Goal: Transaction & Acquisition: Purchase product/service

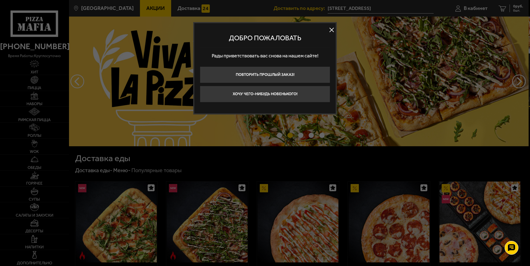
click at [333, 29] on button at bounding box center [331, 30] width 8 height 8
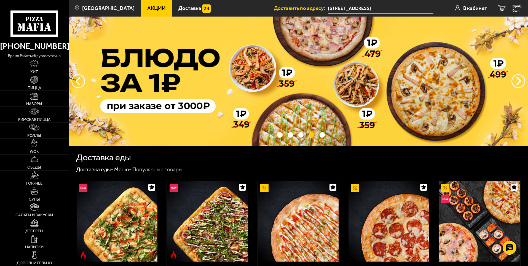
click at [147, 10] on span "Акции" at bounding box center [156, 8] width 18 height 5
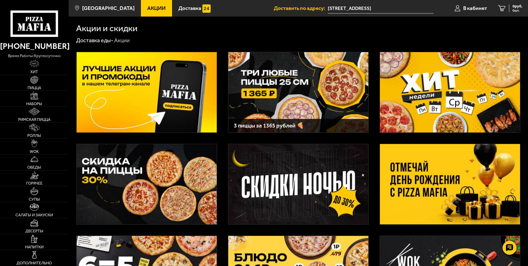
click at [453, 90] on img at bounding box center [450, 92] width 140 height 80
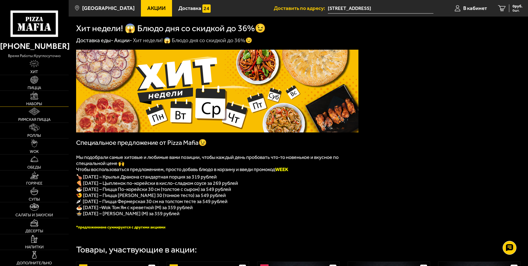
click at [34, 98] on img at bounding box center [34, 96] width 8 height 8
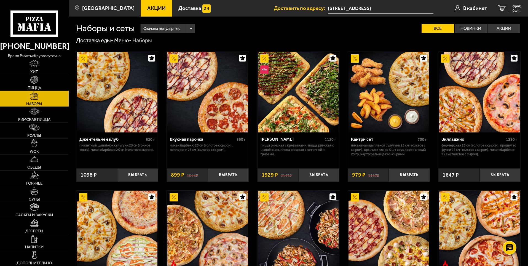
click at [190, 27] on div "Сначала популярные" at bounding box center [168, 28] width 54 height 9
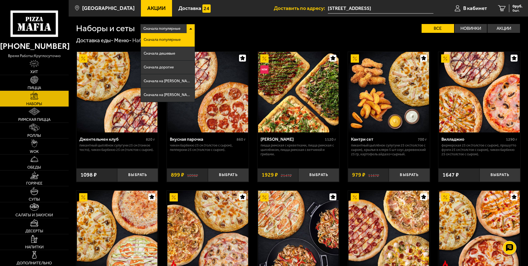
click at [190, 27] on div "Сначала популярные" at bounding box center [168, 28] width 54 height 9
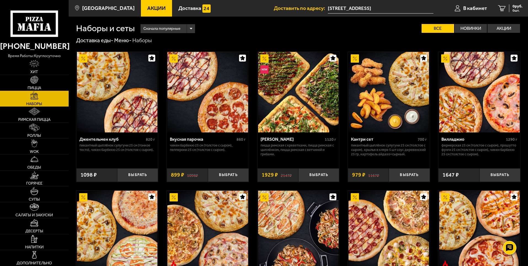
click at [190, 27] on div "Сначала популярные" at bounding box center [168, 28] width 54 height 9
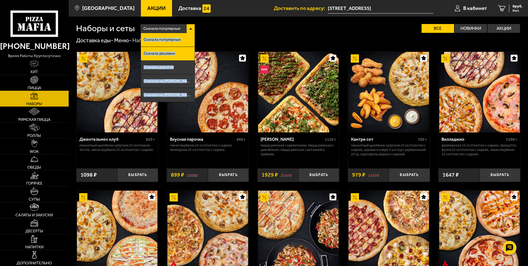
click at [174, 54] on span "Сначала дешевые" at bounding box center [159, 54] width 31 height 4
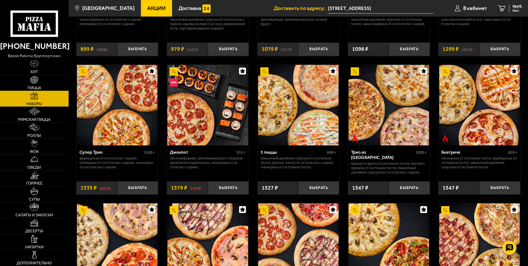
scroll to position [138, 0]
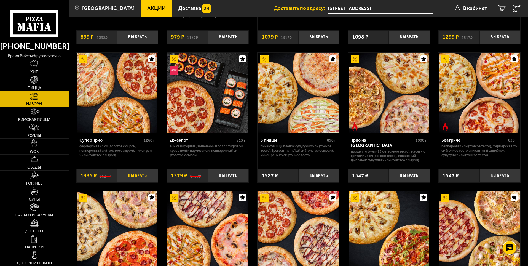
click at [140, 177] on button "Выбрать" at bounding box center [137, 176] width 41 height 14
click at [510, 6] on span "1335 руб." at bounding box center [514, 6] width 17 height 4
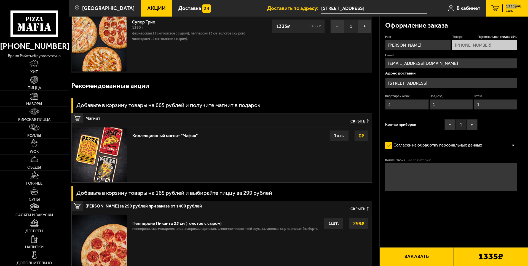
scroll to position [28, 0]
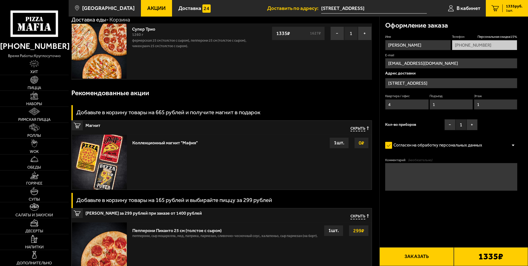
click at [393, 82] on input "[STREET_ADDRESS]" at bounding box center [452, 83] width 132 height 10
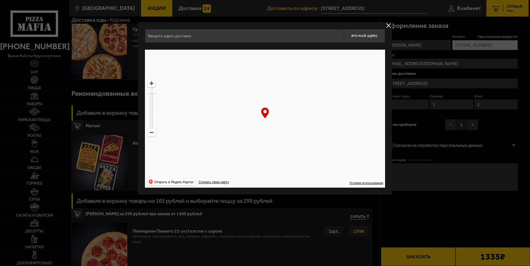
type input "[STREET_ADDRESS]"
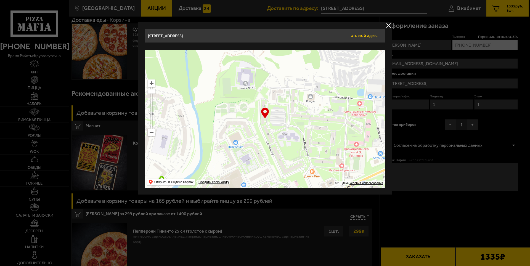
click at [373, 36] on span "Это мой адрес" at bounding box center [364, 36] width 26 height 4
click at [387, 25] on button "delivery type" at bounding box center [388, 25] width 7 height 7
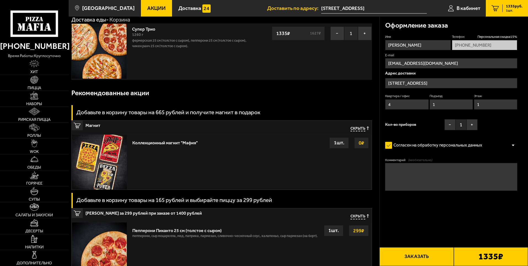
click at [406, 84] on input "[STREET_ADDRESS]" at bounding box center [452, 83] width 132 height 10
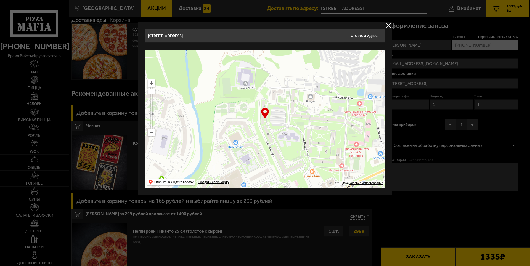
click at [314, 35] on input "[STREET_ADDRESS]" at bounding box center [244, 36] width 199 height 14
click at [317, 35] on input "[STREET_ADDRESS]" at bounding box center [244, 36] width 199 height 14
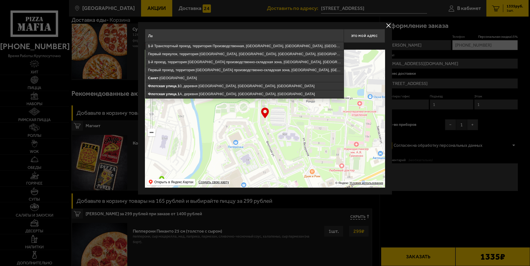
type input "[PERSON_NAME]"
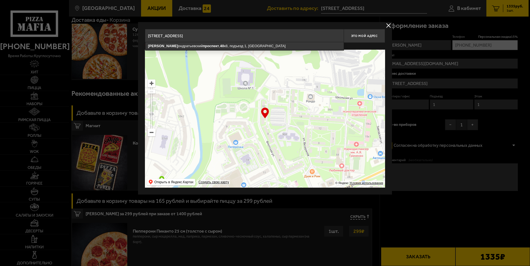
click at [213, 35] on input "[STREET_ADDRESS]" at bounding box center [244, 36] width 199 height 14
click at [240, 36] on input "[STREET_ADDRESS]" at bounding box center [244, 36] width 199 height 14
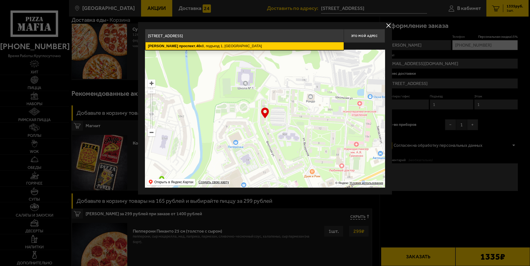
click at [244, 47] on ymaps "[STREET_ADDRESS]" at bounding box center [244, 46] width 198 height 8
type input "[STREET_ADDRESS]"
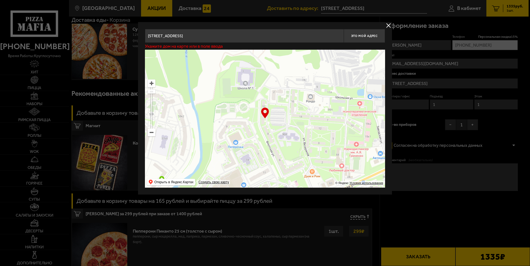
type input "[STREET_ADDRESS]"
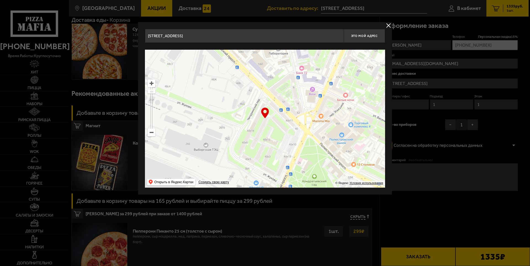
click at [233, 36] on input "[STREET_ADDRESS]" at bounding box center [244, 36] width 199 height 14
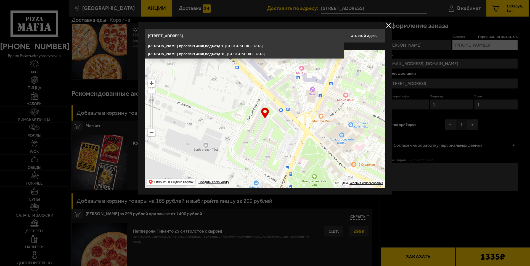
click at [232, 35] on input "[STREET_ADDRESS]" at bounding box center [244, 36] width 199 height 14
click at [231, 35] on input "[STREET_ADDRESS]" at bounding box center [244, 36] width 199 height 14
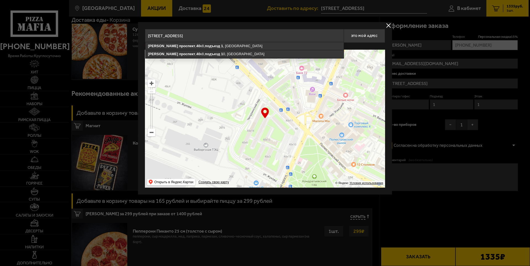
click at [248, 34] on input "[STREET_ADDRESS]" at bounding box center [244, 36] width 199 height 14
click at [248, 36] on input "[STREET_ADDRESS]" at bounding box center [244, 36] width 199 height 14
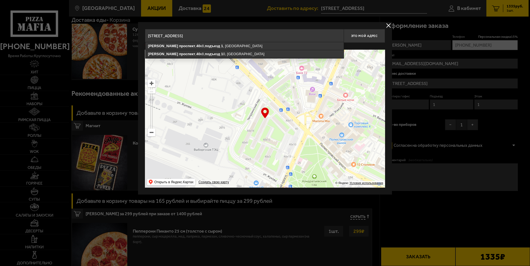
click at [248, 36] on input "[STREET_ADDRESS]" at bounding box center [244, 36] width 199 height 14
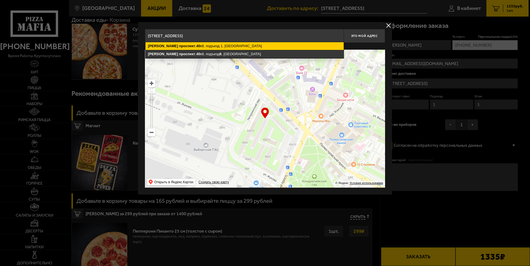
click at [240, 44] on ymaps "[STREET_ADDRESS]" at bounding box center [244, 46] width 198 height 8
type input "[STREET_ADDRESS]"
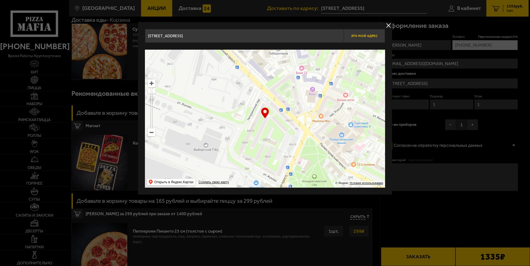
click at [362, 36] on span "Это мой адрес" at bounding box center [364, 36] width 26 height 4
type input "[STREET_ADDRESS]"
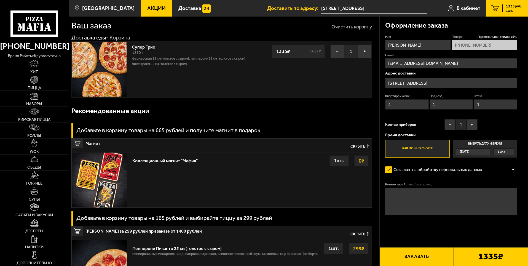
scroll to position [0, 0]
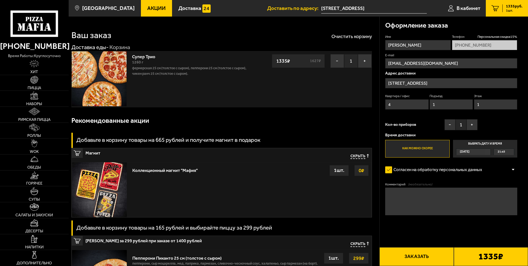
click at [392, 105] on input "4" at bounding box center [407, 104] width 43 height 10
type input "4"
type input "6"
click at [486, 105] on input "1" at bounding box center [495, 104] width 43 height 10
type input "3"
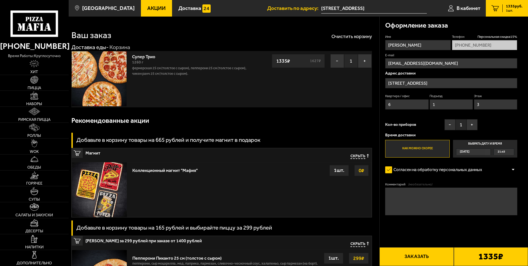
click at [406, 150] on label "Как можно скорее" at bounding box center [418, 149] width 64 height 18
click at [0, 0] on input "Как можно скорее" at bounding box center [0, 0] width 0 height 0
click at [508, 152] on div "21:45" at bounding box center [504, 152] width 20 height 6
click at [0, 0] on input "Выбрать дату и время [DATE] 21:45" at bounding box center [0, 0] width 0 height 0
click at [406, 204] on textarea "Комментарий (необязательно)" at bounding box center [452, 202] width 132 height 28
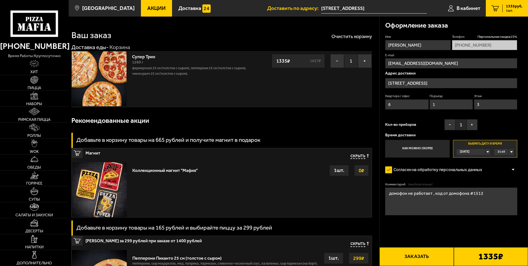
type textarea "домофон не работает , код от домофона #1512"
click at [512, 151] on div "21:45" at bounding box center [504, 152] width 20 height 6
click at [506, 130] on div "Имя [PERSON_NAME] скидка 15 % [PHONE_NUMBER] E-mail [EMAIL_ADDRESS][DOMAIN_NAME…" at bounding box center [452, 95] width 132 height 123
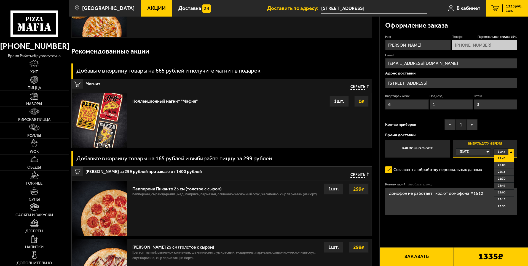
scroll to position [83, 0]
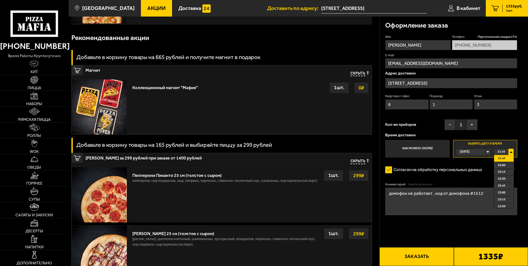
click at [431, 258] on button "Заказать" at bounding box center [417, 256] width 74 height 19
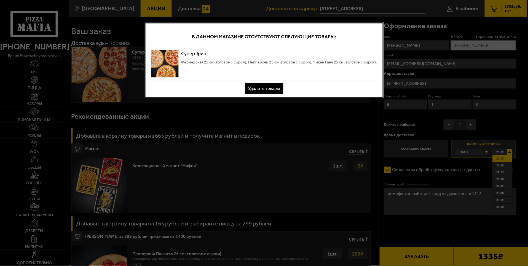
scroll to position [0, 0]
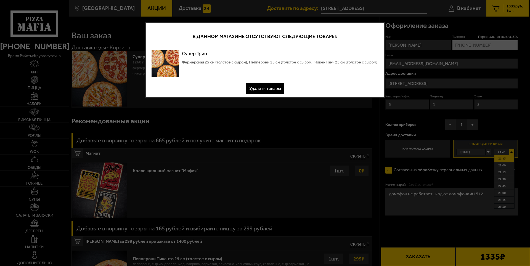
click at [268, 87] on button "Удалить товары" at bounding box center [265, 88] width 38 height 11
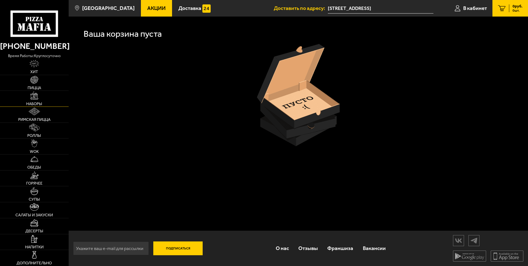
click at [34, 96] on img at bounding box center [34, 96] width 8 height 8
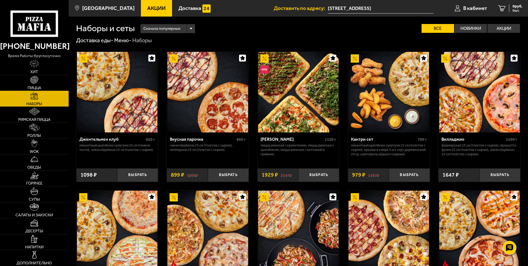
click at [193, 27] on div "Сначала популярные" at bounding box center [168, 28] width 54 height 9
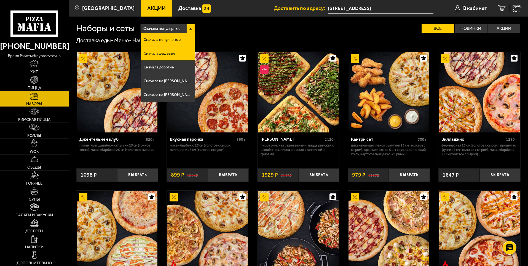
click at [184, 51] on li "Сначала дешевые" at bounding box center [168, 54] width 54 height 14
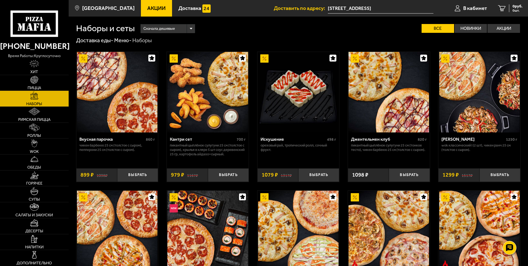
click at [147, 8] on span "Акции" at bounding box center [156, 8] width 18 height 5
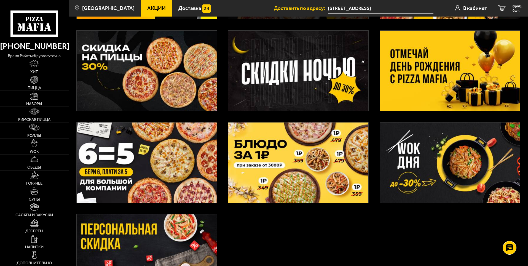
scroll to position [113, 0]
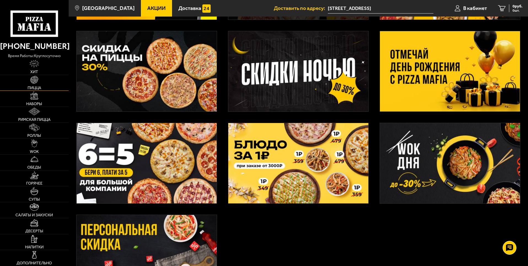
click at [41, 87] on span "Пицца" at bounding box center [35, 88] width 14 height 4
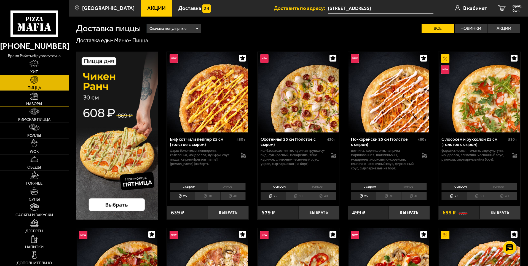
click at [45, 103] on link "Наборы" at bounding box center [34, 99] width 69 height 16
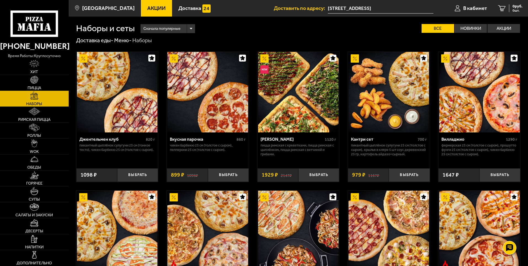
click at [193, 28] on div "Сначала популярные" at bounding box center [168, 28] width 54 height 9
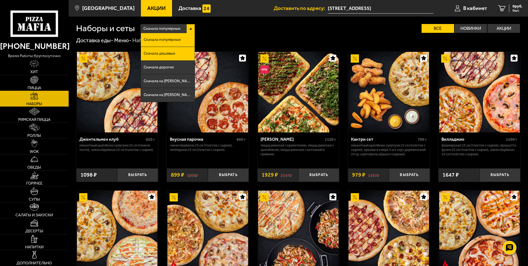
click at [179, 55] on li "Сначала дешевые" at bounding box center [168, 54] width 54 height 14
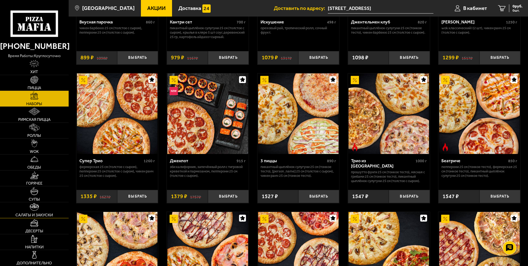
scroll to position [138, 0]
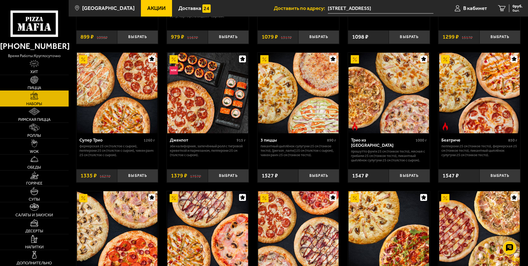
click at [46, 83] on link "Пицца" at bounding box center [34, 83] width 69 height 16
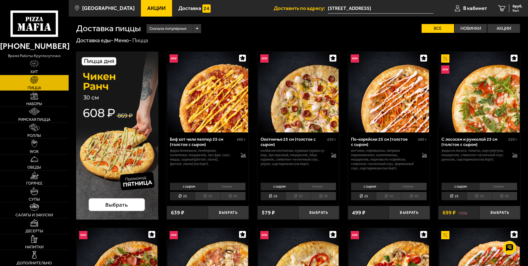
click at [198, 26] on div "Сначала популярные" at bounding box center [174, 28] width 54 height 9
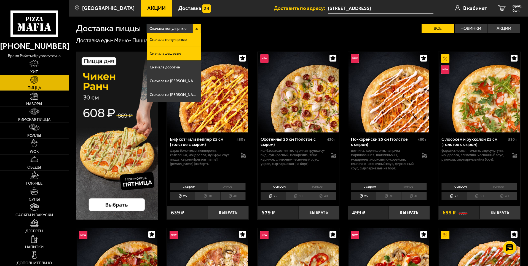
click at [194, 52] on li "Сначала дешевые" at bounding box center [174, 54] width 54 height 14
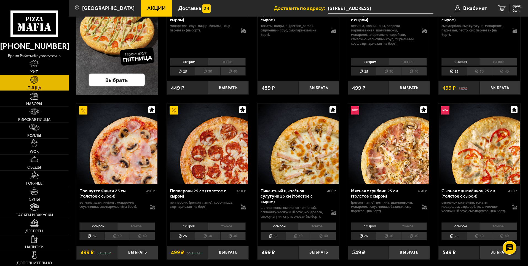
scroll to position [138, 0]
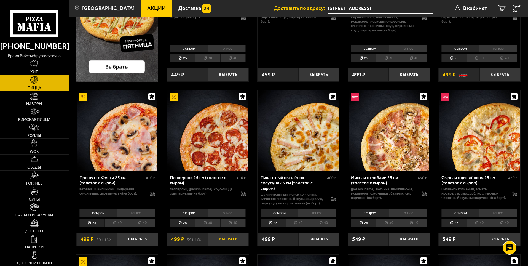
click at [229, 239] on button "Выбрать" at bounding box center [228, 240] width 41 height 14
click at [229, 239] on span "1" at bounding box center [229, 240] width 14 height 14
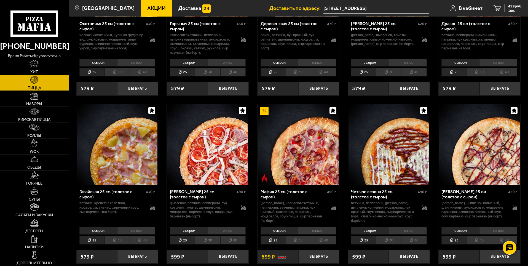
scroll to position [635, 0]
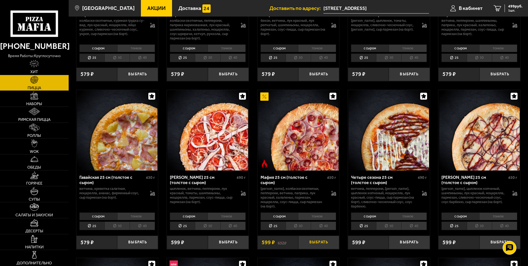
click at [321, 249] on button "Выбрать" at bounding box center [319, 243] width 41 height 14
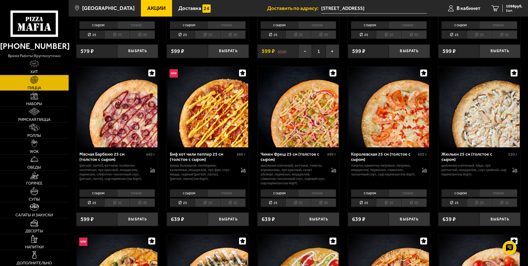
scroll to position [828, 0]
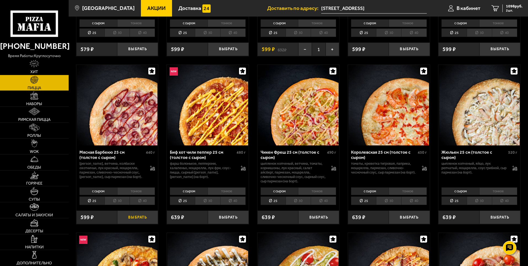
click at [141, 223] on button "Выбрать" at bounding box center [137, 218] width 41 height 14
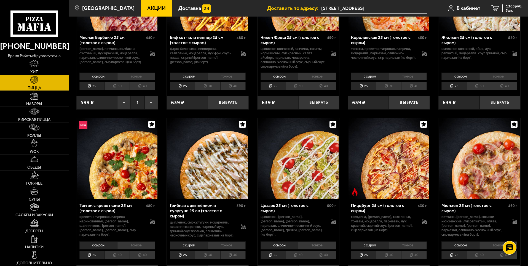
scroll to position [966, 0]
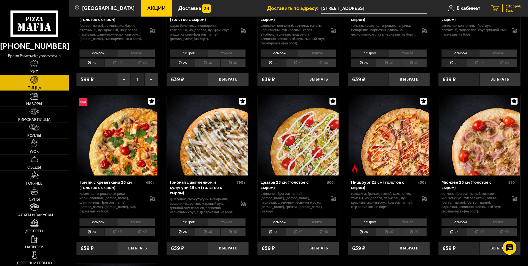
click at [499, 7] on icon "3" at bounding box center [496, 8] width 8 height 6
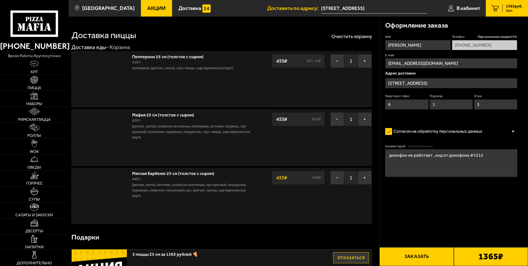
type input "[STREET_ADDRESS]"
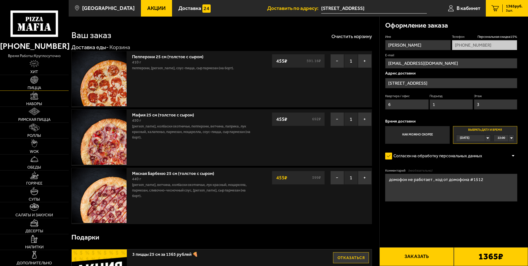
click at [29, 83] on link "Пицца" at bounding box center [34, 83] width 69 height 16
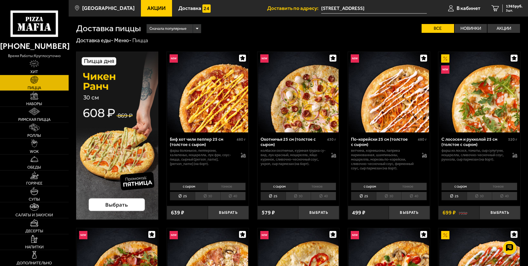
click at [199, 27] on div "Сначала популярные" at bounding box center [174, 28] width 54 height 9
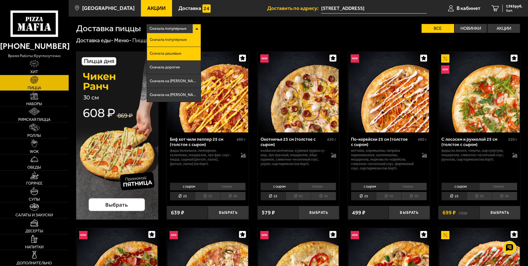
click at [192, 53] on li "Сначала дешевые" at bounding box center [174, 54] width 54 height 14
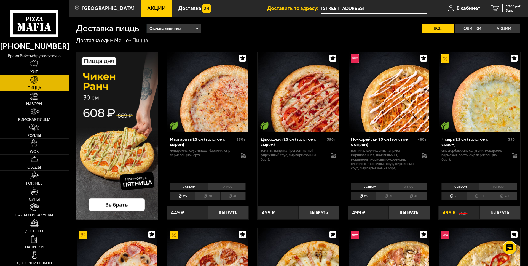
click at [197, 26] on div "Сначала дешевые" at bounding box center [174, 28] width 54 height 9
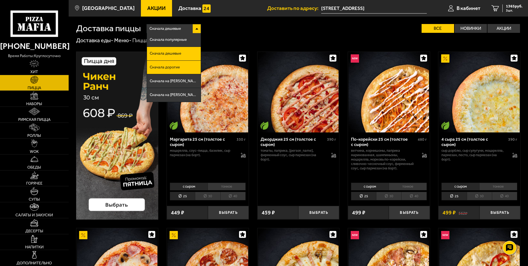
click at [191, 70] on li "Сначала дорогие" at bounding box center [174, 68] width 54 height 14
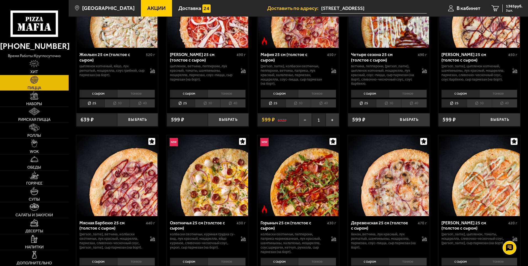
scroll to position [469, 0]
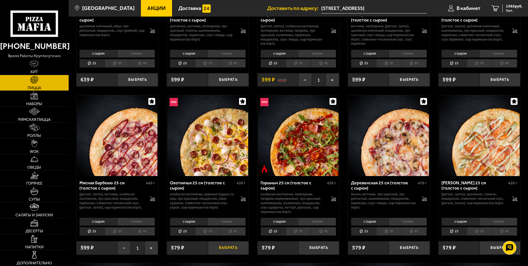
click at [227, 249] on button "Выбрать" at bounding box center [228, 248] width 41 height 14
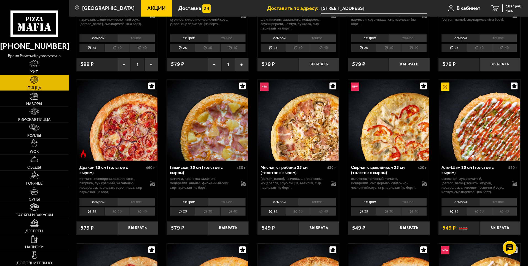
scroll to position [662, 0]
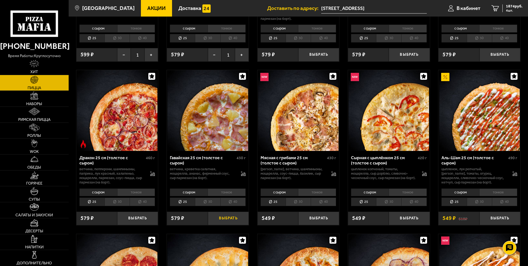
click at [236, 218] on button "Выбрать" at bounding box center [228, 219] width 41 height 14
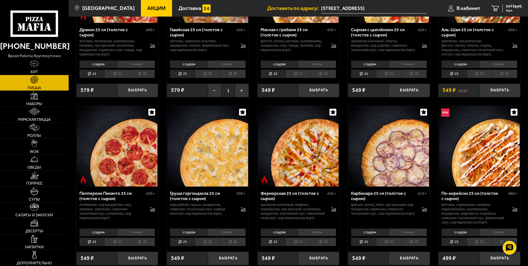
scroll to position [800, 0]
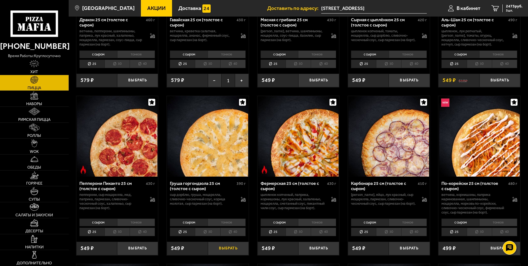
click at [232, 251] on button "Выбрать" at bounding box center [228, 249] width 41 height 14
click at [500, 6] on link "6 2730 руб. 6 шт." at bounding box center [507, 8] width 42 height 17
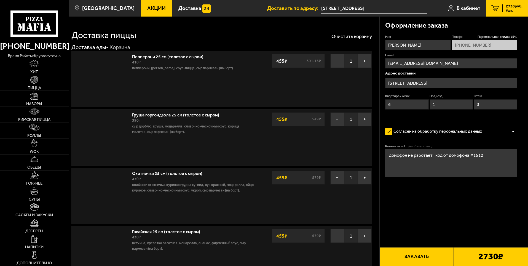
type input "[STREET_ADDRESS]"
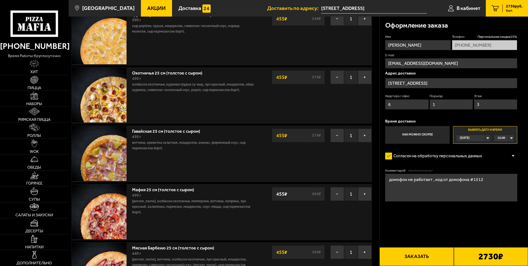
scroll to position [110, 0]
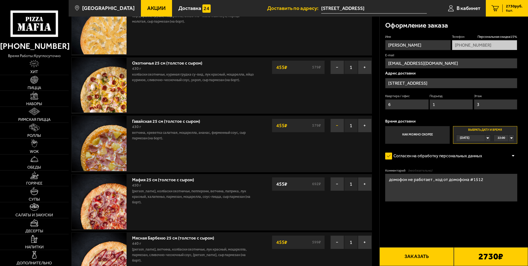
click at [334, 128] on button "−" at bounding box center [338, 126] width 14 height 14
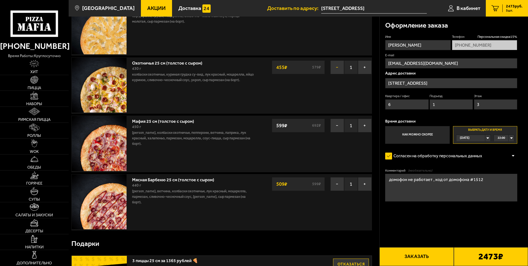
click at [336, 67] on button "−" at bounding box center [338, 67] width 14 height 14
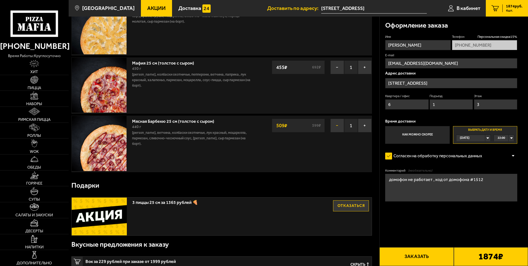
click at [336, 122] on button "−" at bounding box center [338, 126] width 14 height 14
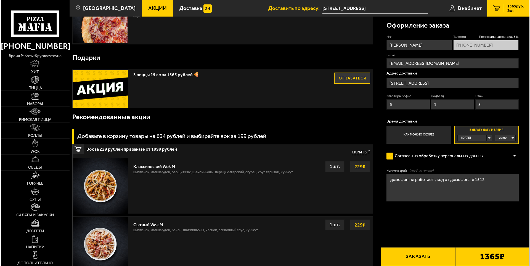
scroll to position [193, 0]
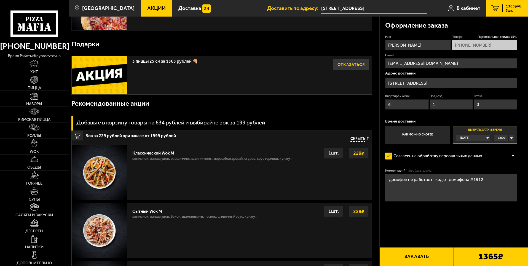
click at [428, 256] on button "Заказать" at bounding box center [417, 256] width 74 height 19
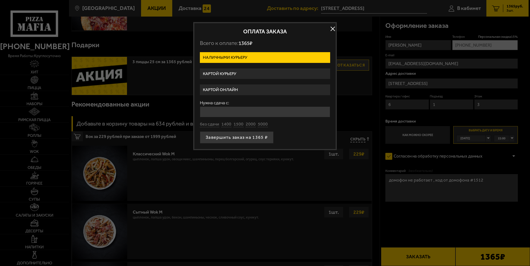
click at [235, 73] on label "Картой курьеру" at bounding box center [265, 73] width 130 height 11
click at [0, 0] on input "Картой курьеру" at bounding box center [0, 0] width 0 height 0
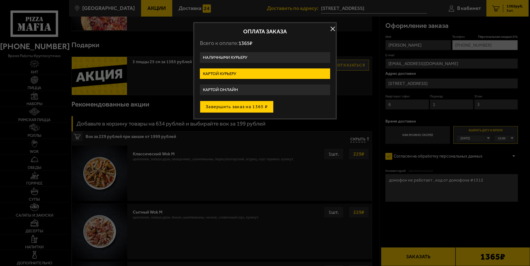
click at [246, 106] on button "Завершить заказ на 1365 ₽" at bounding box center [237, 107] width 74 height 12
click at [246, 106] on div "Завершить заказ на 1365 ₽" at bounding box center [265, 107] width 130 height 12
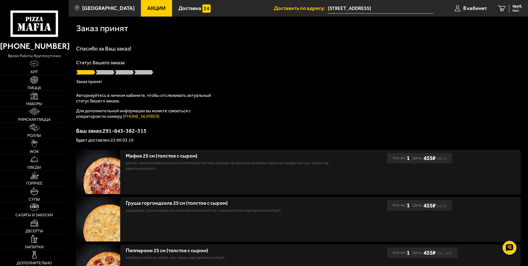
click at [246, 106] on div "Спасибо за Ваш заказ! Статус Вашего заказа Заказ принят Авторизуйтесь в личном …" at bounding box center [298, 94] width 445 height 97
click at [247, 106] on div "Спасибо за Ваш заказ! Статус Вашего заказа Заказ принят Авторизуйтесь в личном …" at bounding box center [298, 94] width 445 height 97
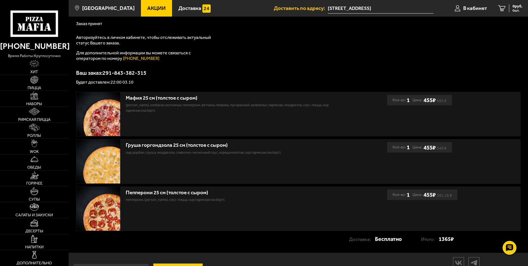
scroll to position [81, 0]
